Goal: Task Accomplishment & Management: Use online tool/utility

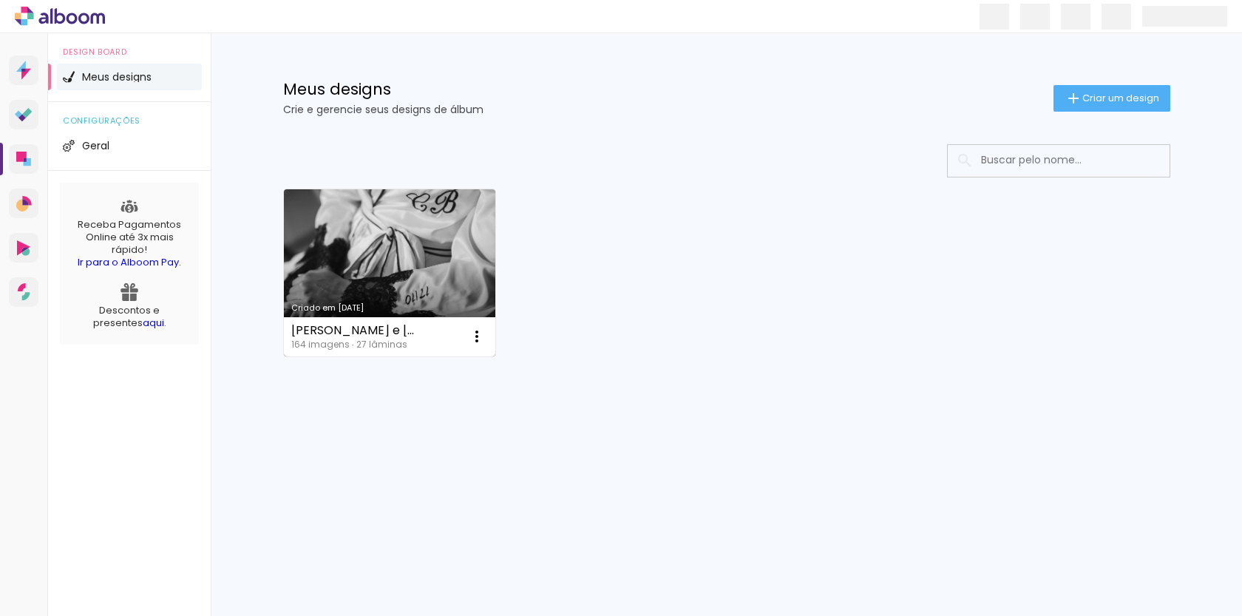
click at [390, 268] on link "Criado em [DATE]" at bounding box center [390, 272] width 212 height 167
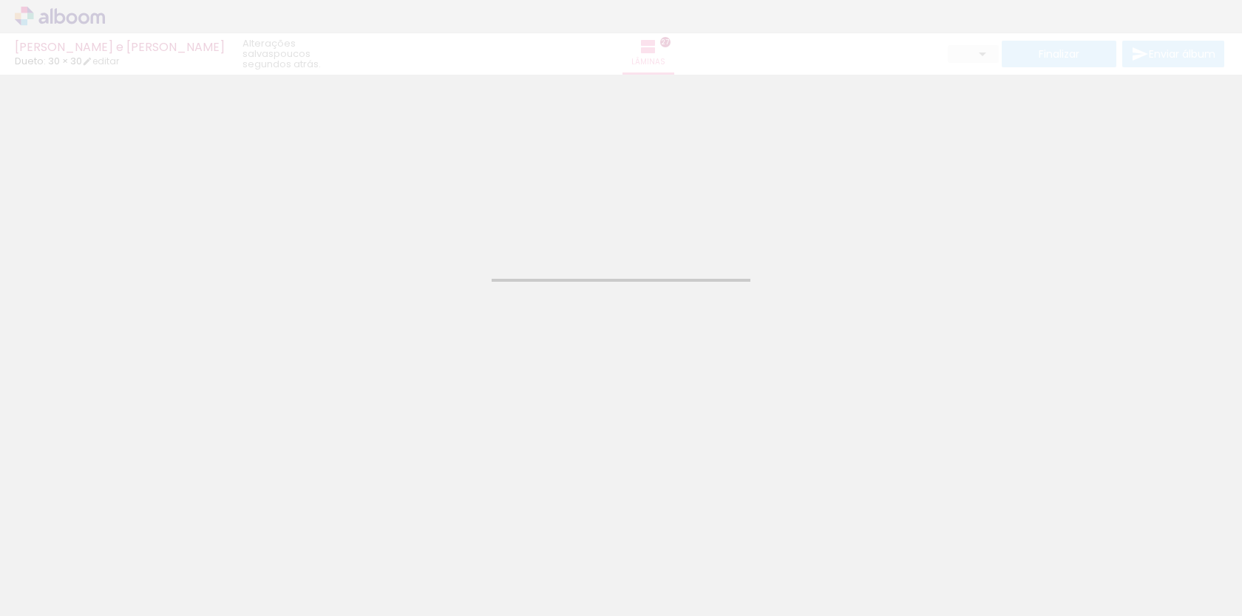
type input "JPG"
type input "Alta, 300 DPI"
